Goal: Information Seeking & Learning: Learn about a topic

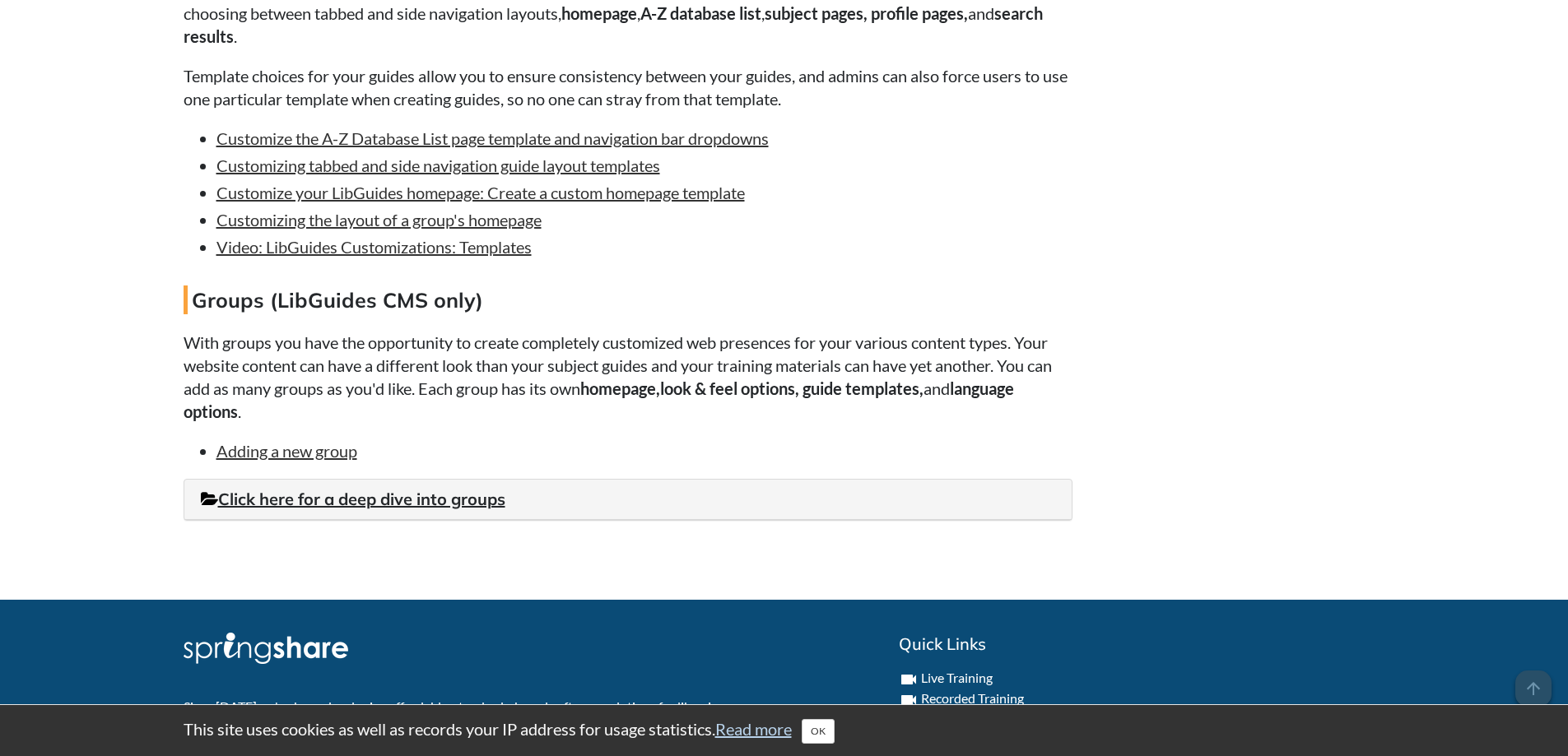
scroll to position [1482, 0]
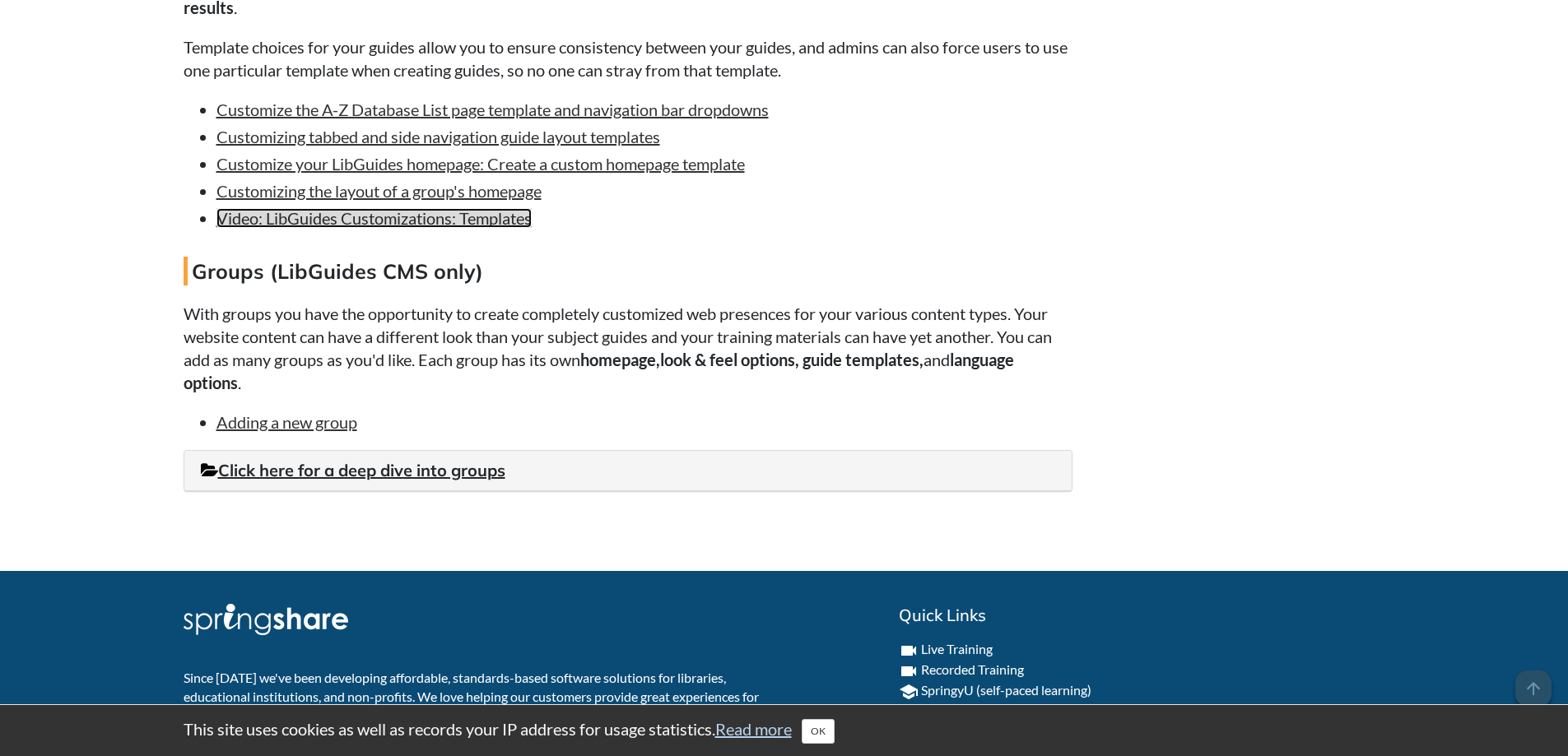
click at [447, 228] on link "Video: LibGuides Customizations: Templates" at bounding box center [375, 218] width 316 height 20
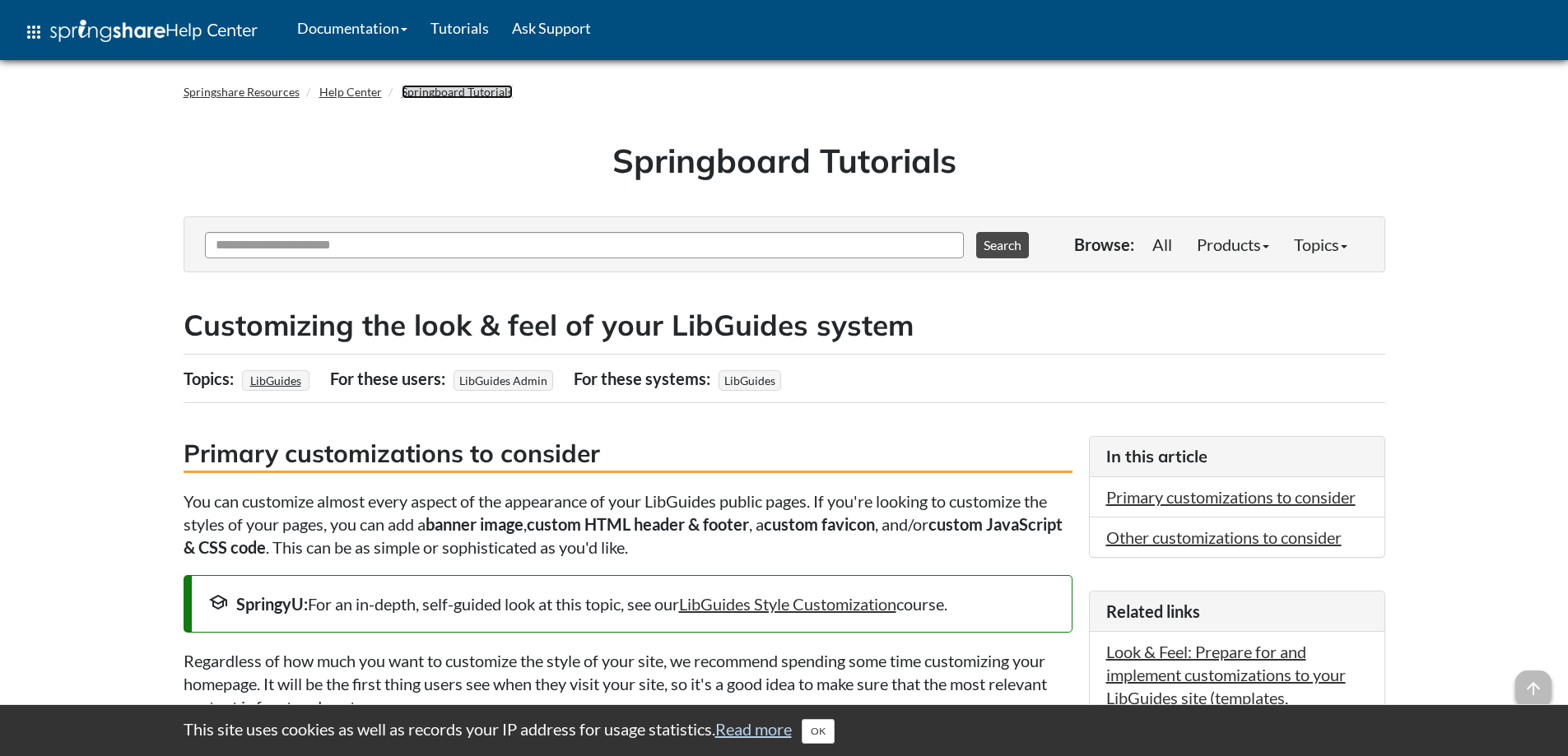
click at [457, 95] on link "Springboard Tutorials" at bounding box center [457, 92] width 111 height 14
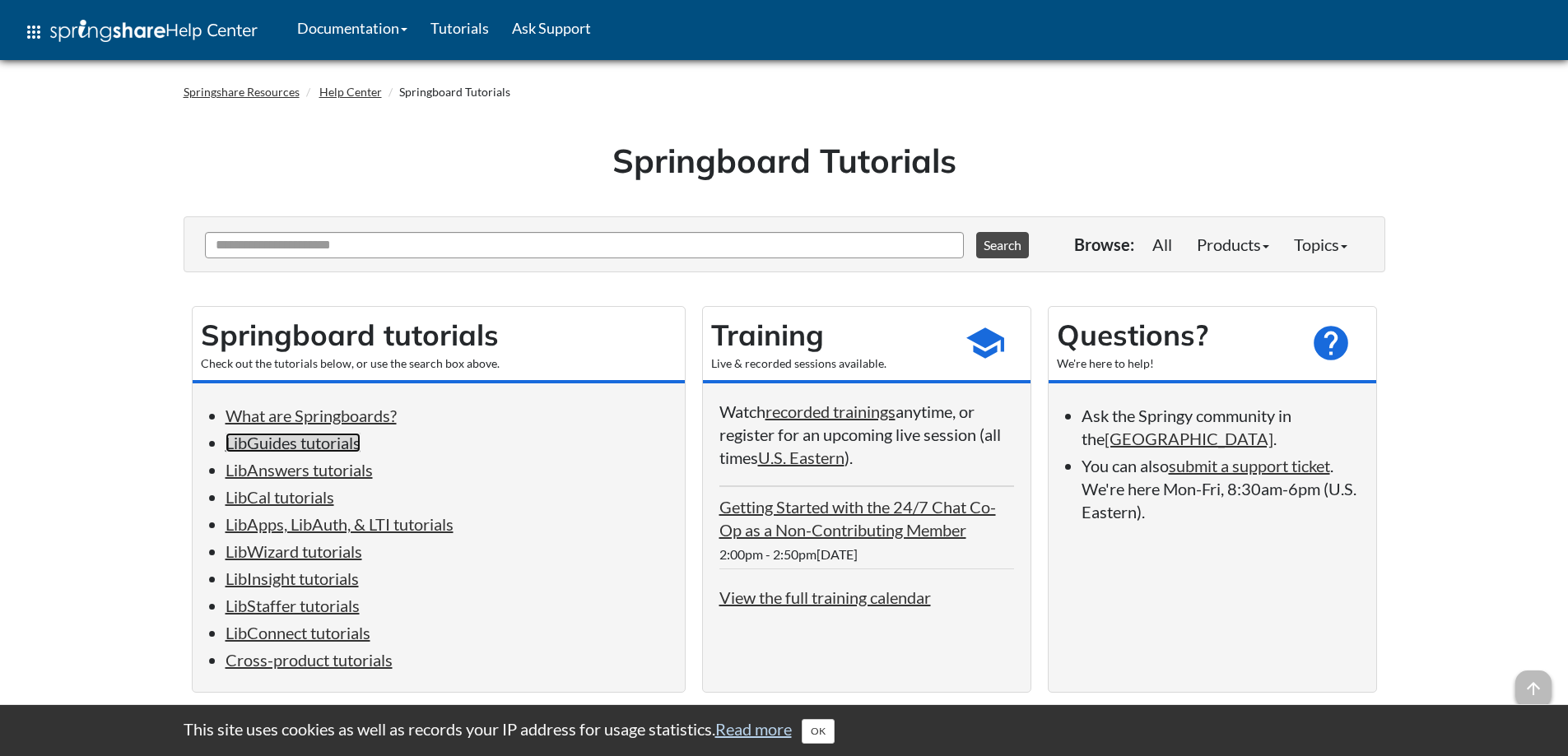
click at [314, 451] on link "LibGuides tutorials" at bounding box center [293, 442] width 135 height 20
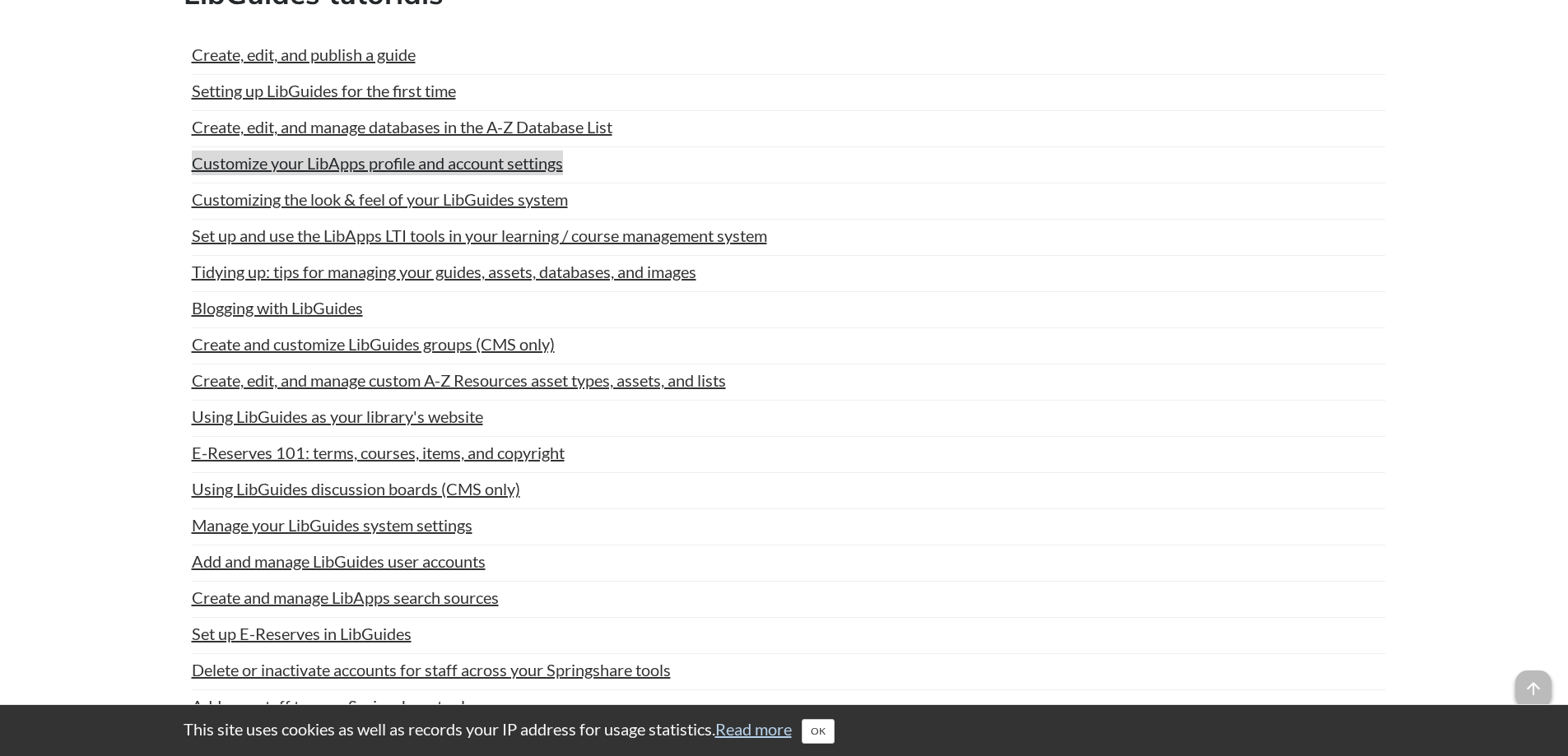
scroll to position [968, 0]
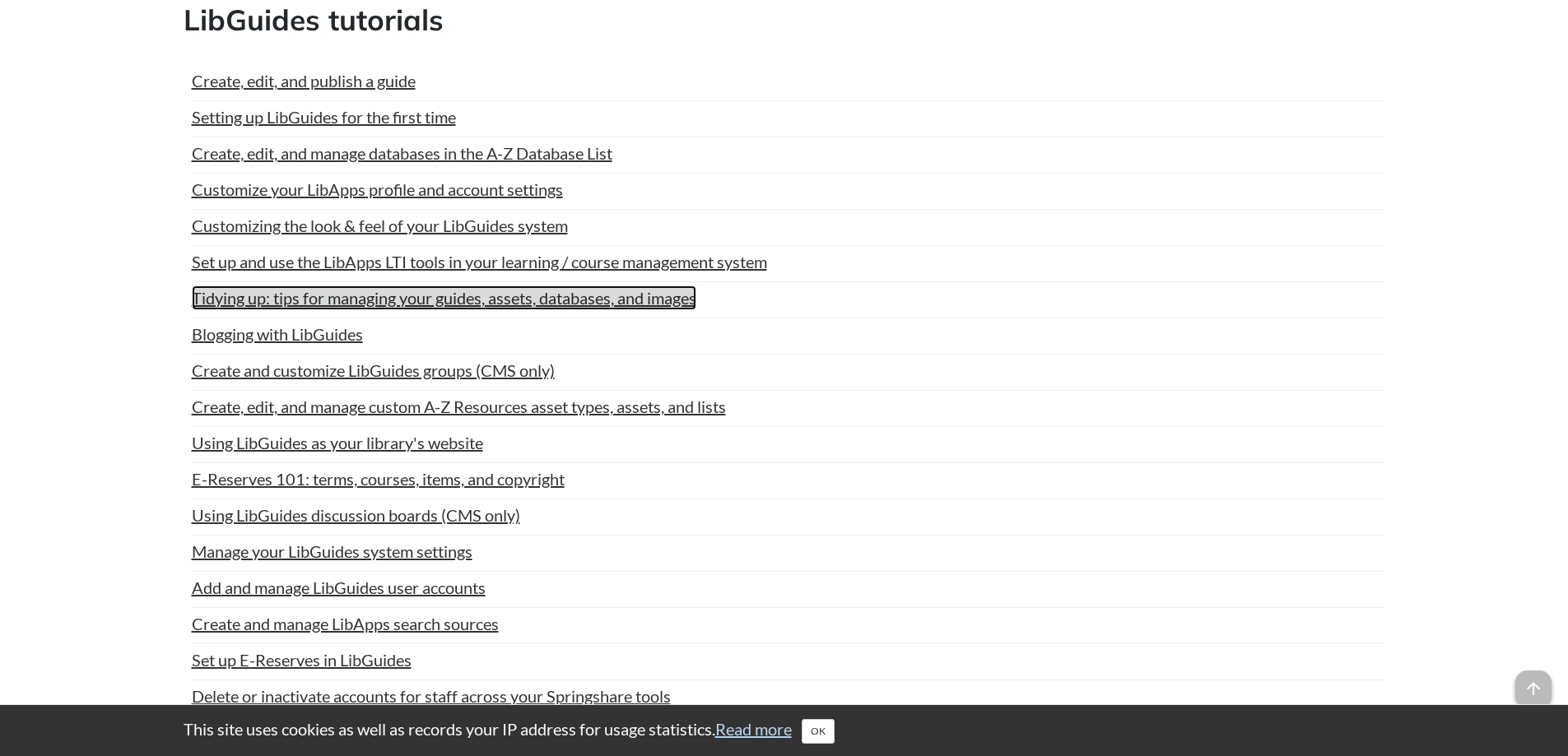
click at [430, 300] on link "Tidying up: tips for managing your guides, assets, databases, and images" at bounding box center [444, 297] width 505 height 24
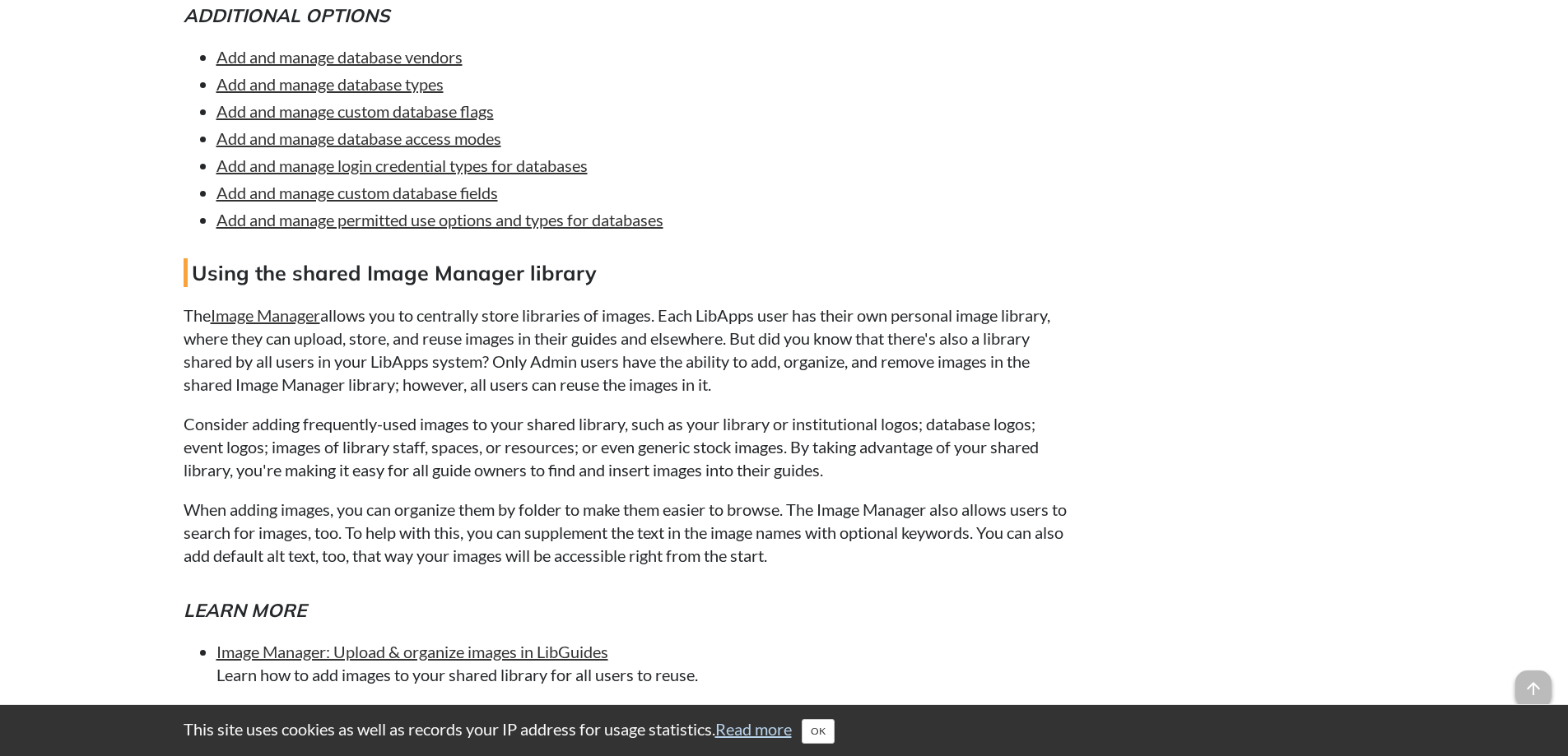
scroll to position [3539, 0]
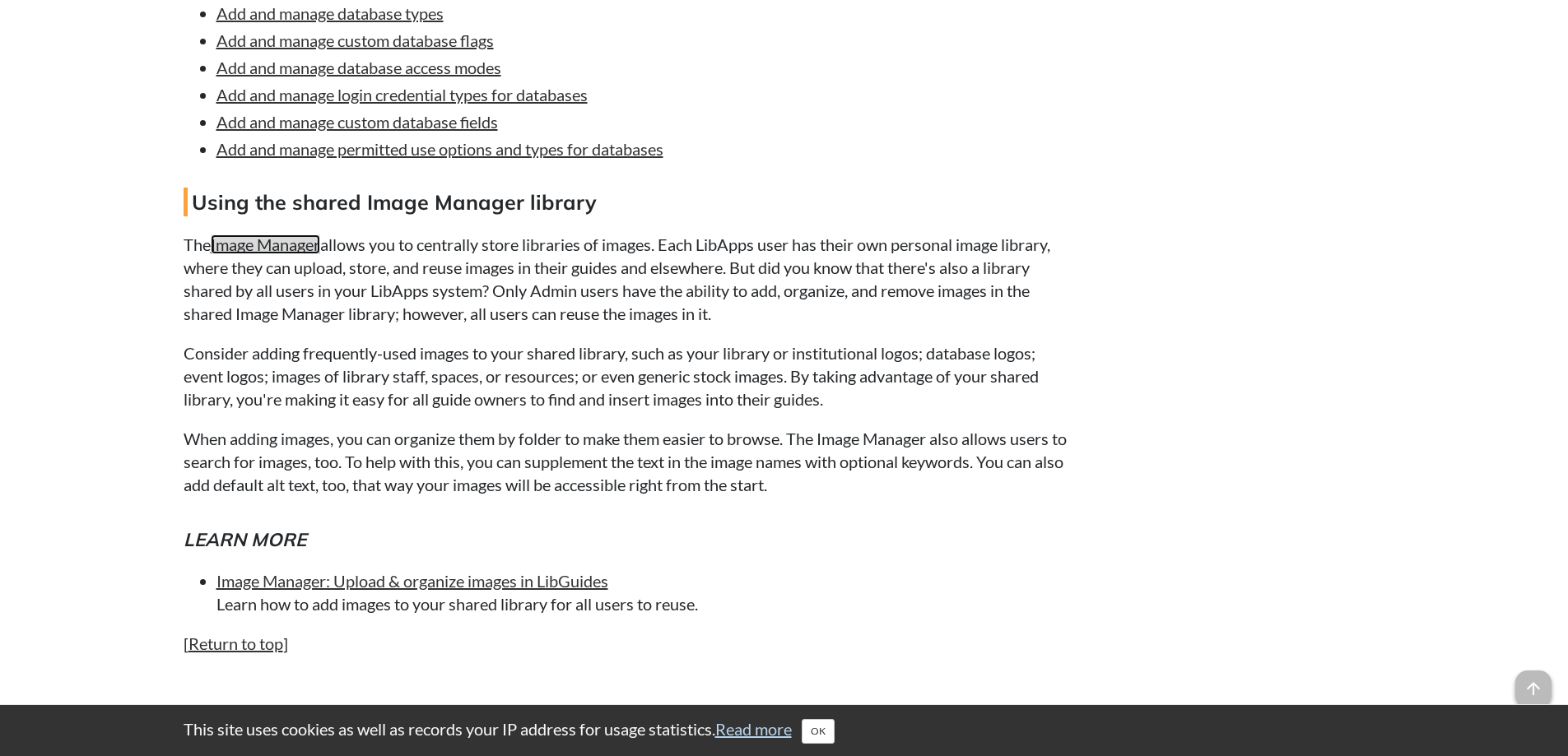
click at [249, 238] on link "Image Manager" at bounding box center [265, 244] width 109 height 20
